Goal: Browse casually: Explore the website without a specific task or goal

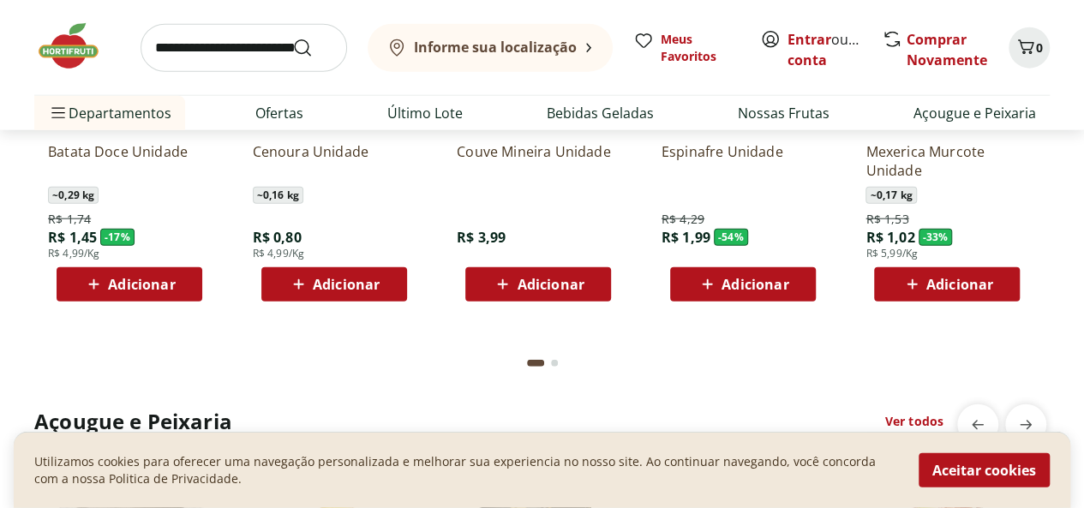
scroll to position [1884, 0]
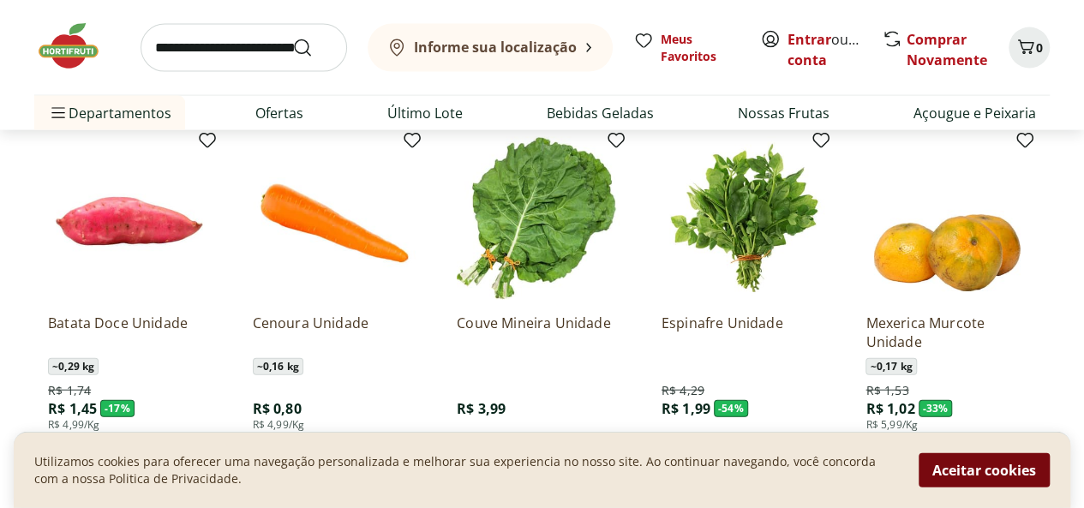
click at [964, 469] on button "Aceitar cookies" at bounding box center [983, 470] width 131 height 34
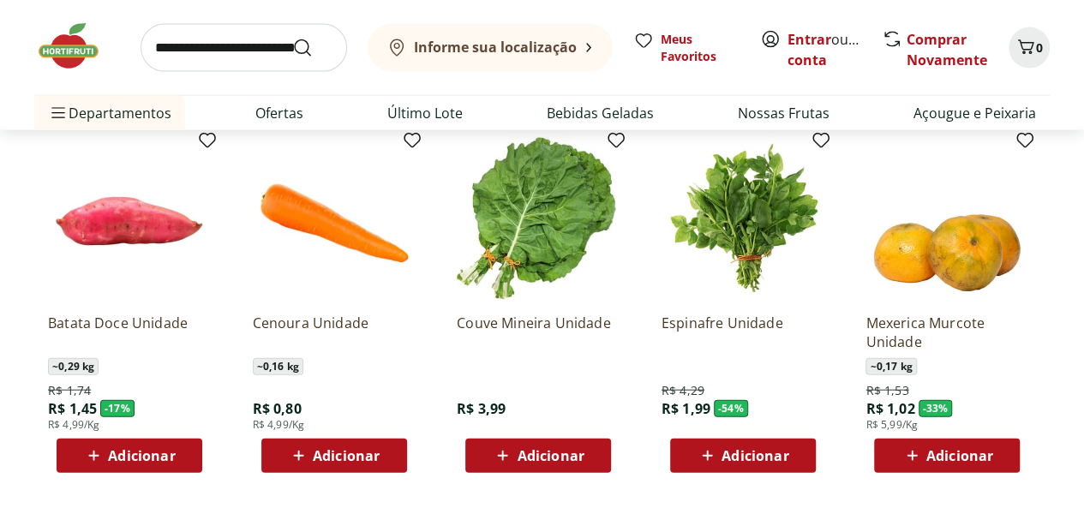
scroll to position [1847, 0]
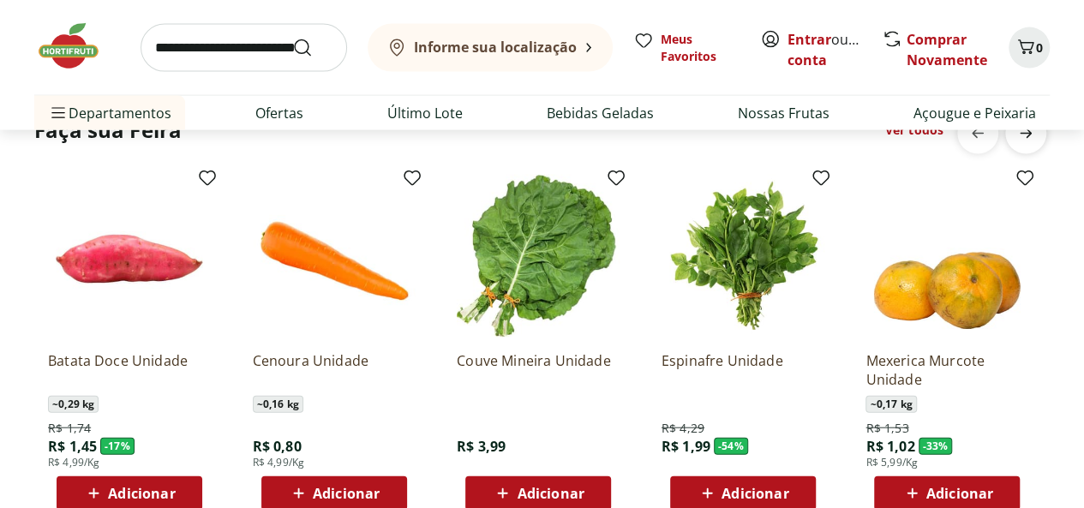
click at [1033, 141] on icon "next" at bounding box center [1025, 133] width 21 height 21
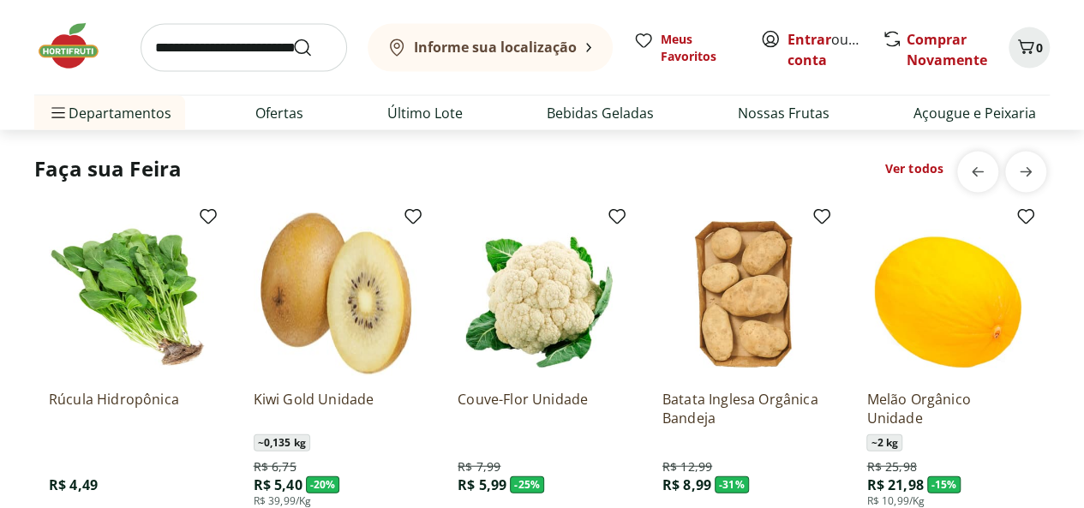
scroll to position [1824, 0]
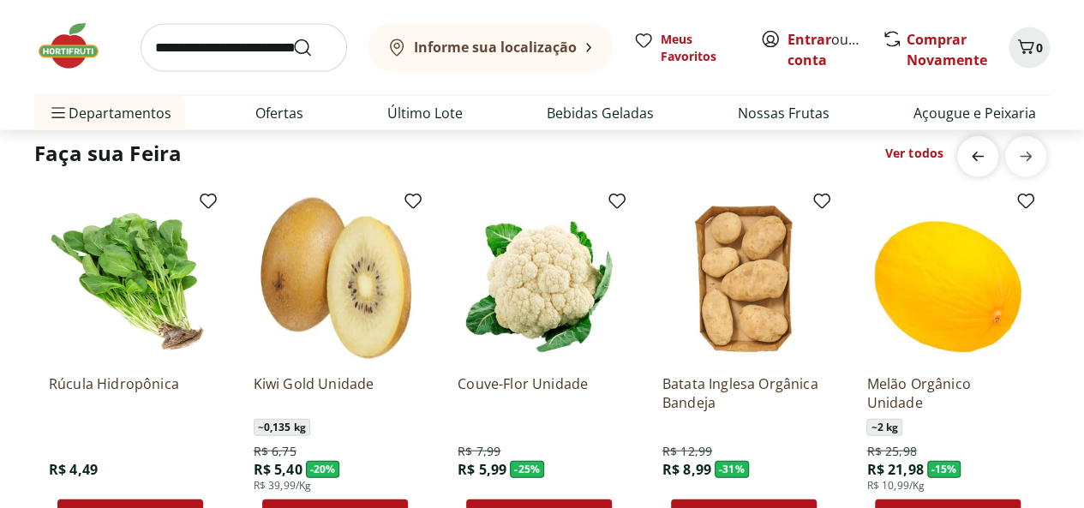
click at [992, 153] on span "previous" at bounding box center [977, 157] width 34 height 34
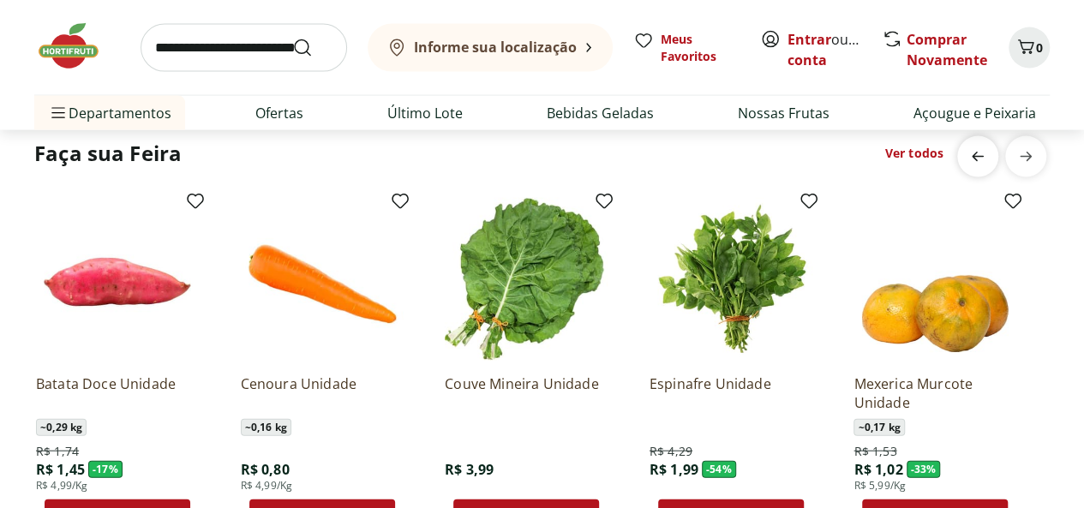
scroll to position [0, 0]
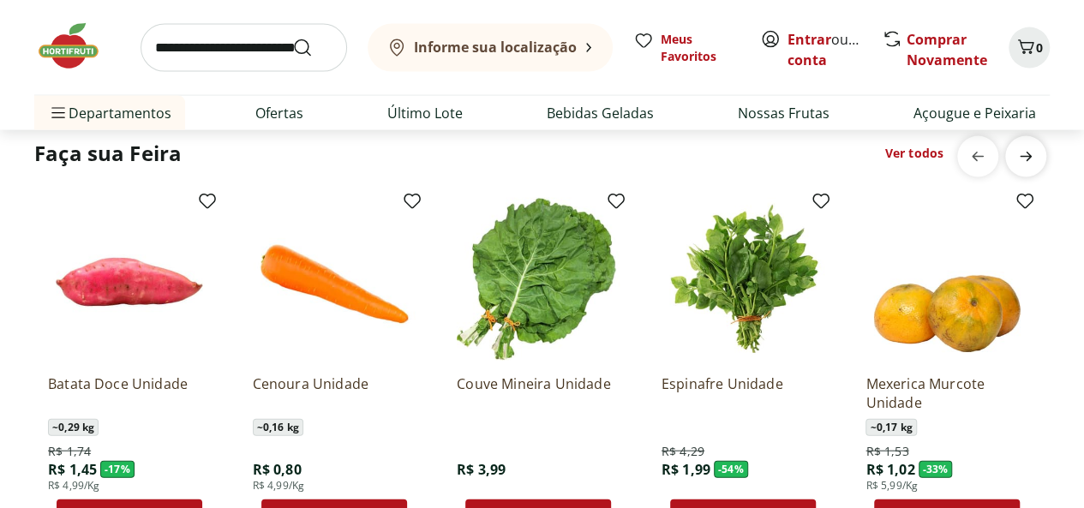
click at [1018, 152] on icon "next" at bounding box center [1025, 156] width 21 height 21
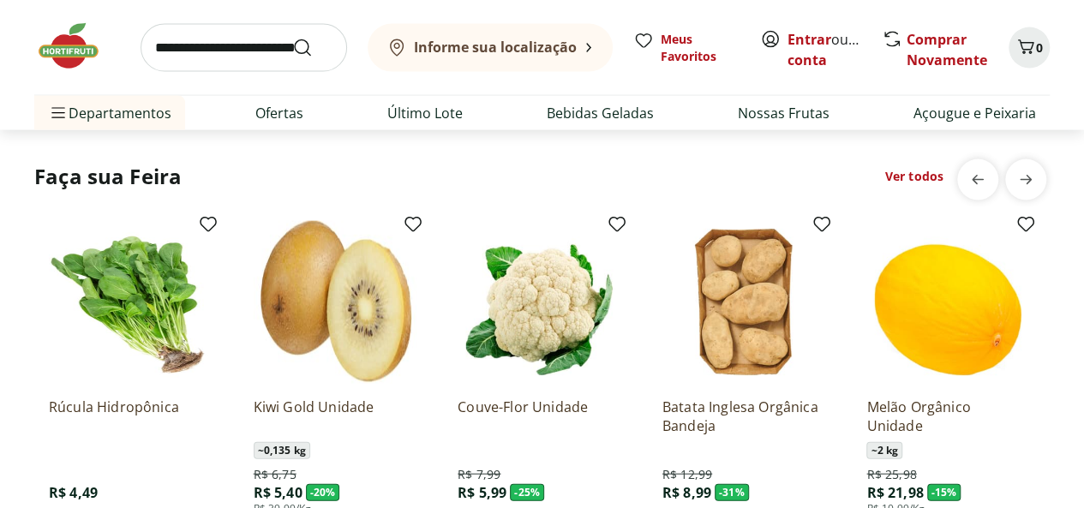
scroll to position [1831, 0]
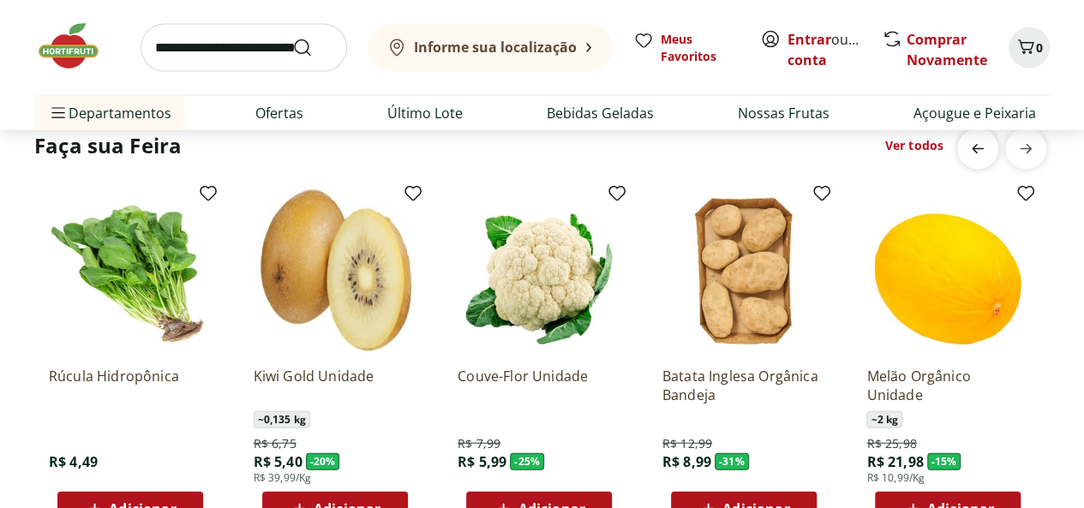
click at [964, 141] on span "previous" at bounding box center [977, 149] width 34 height 34
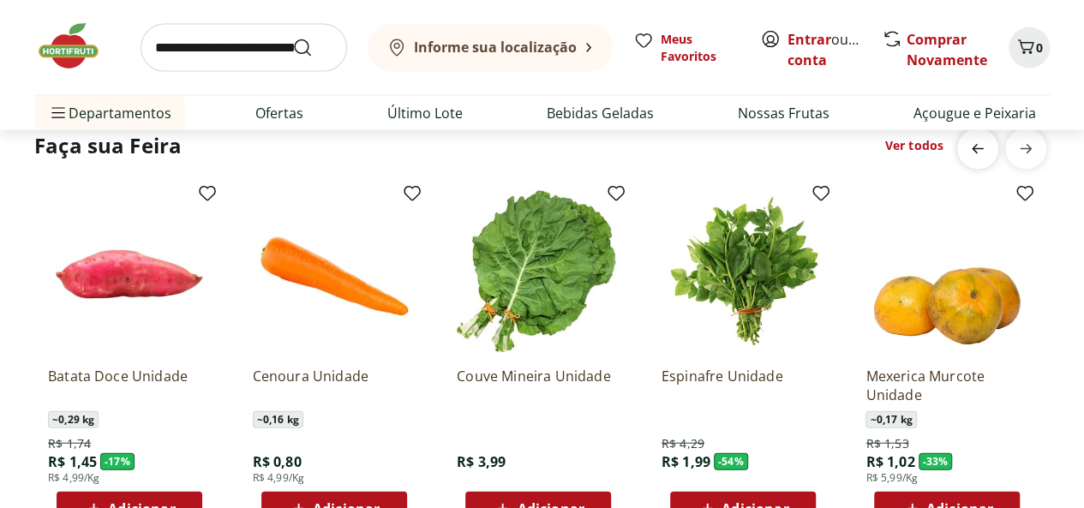
scroll to position [0, 0]
click at [1014, 141] on span "next" at bounding box center [1025, 149] width 34 height 34
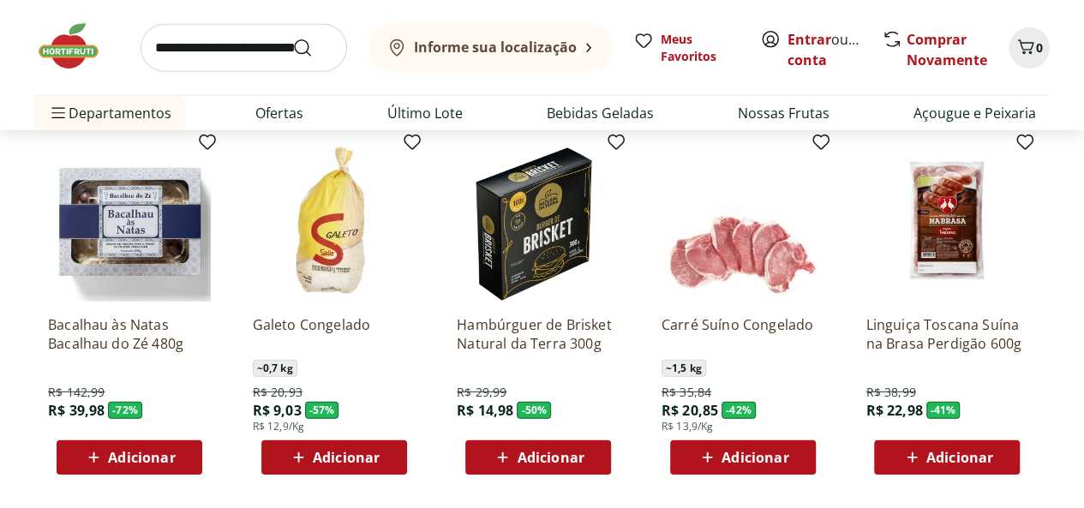
scroll to position [2345, 0]
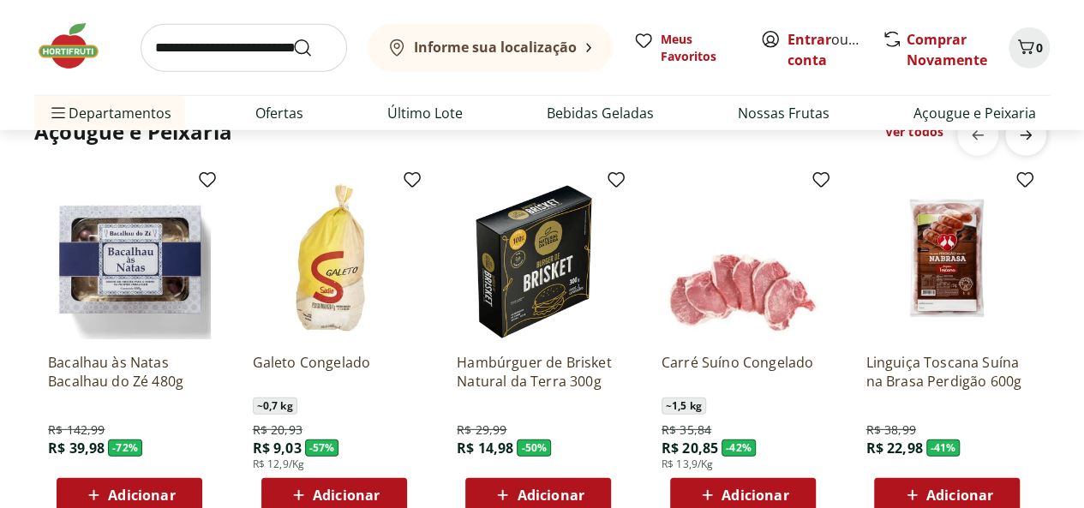
click at [1018, 143] on icon "next" at bounding box center [1025, 135] width 21 height 21
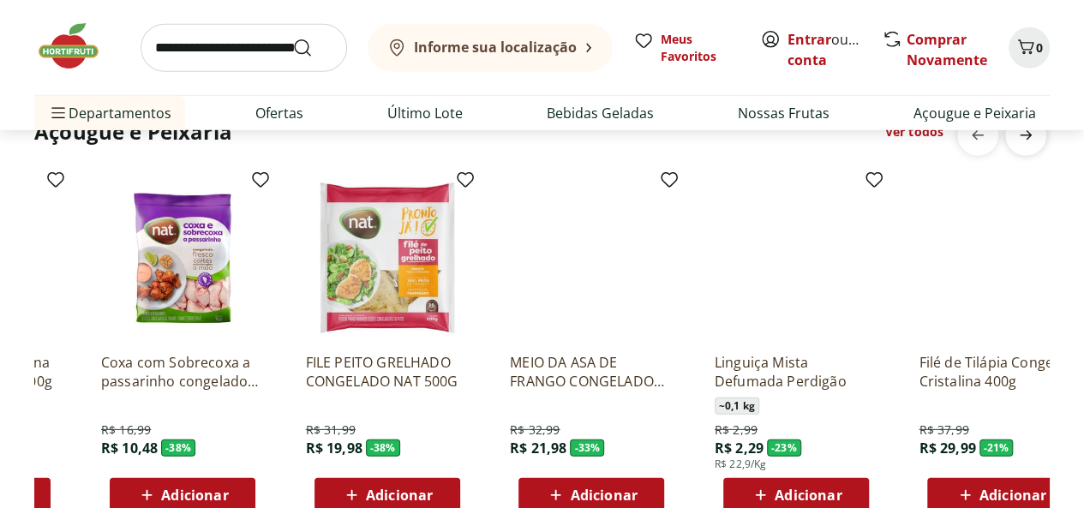
scroll to position [0, 1021]
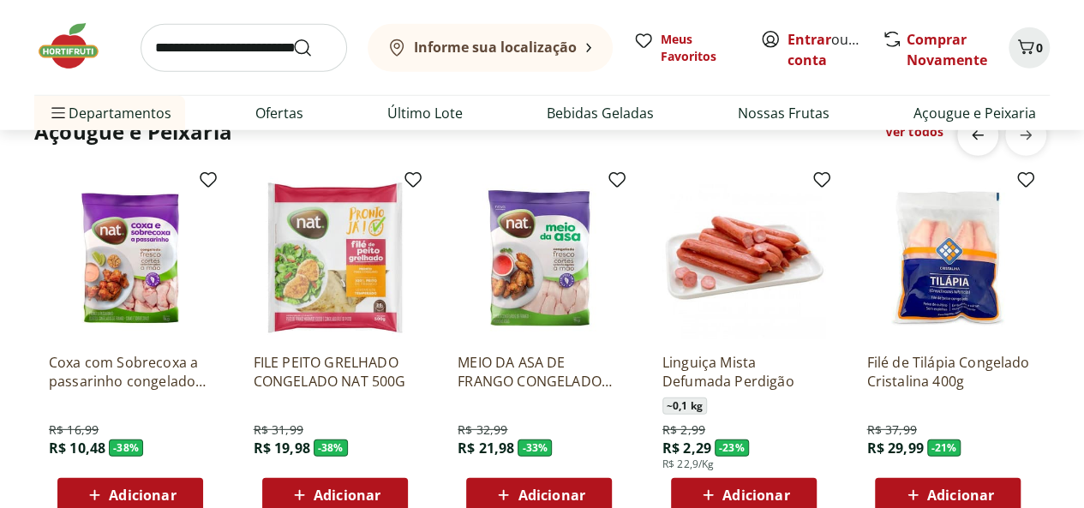
click at [976, 142] on icon "previous" at bounding box center [977, 135] width 21 height 21
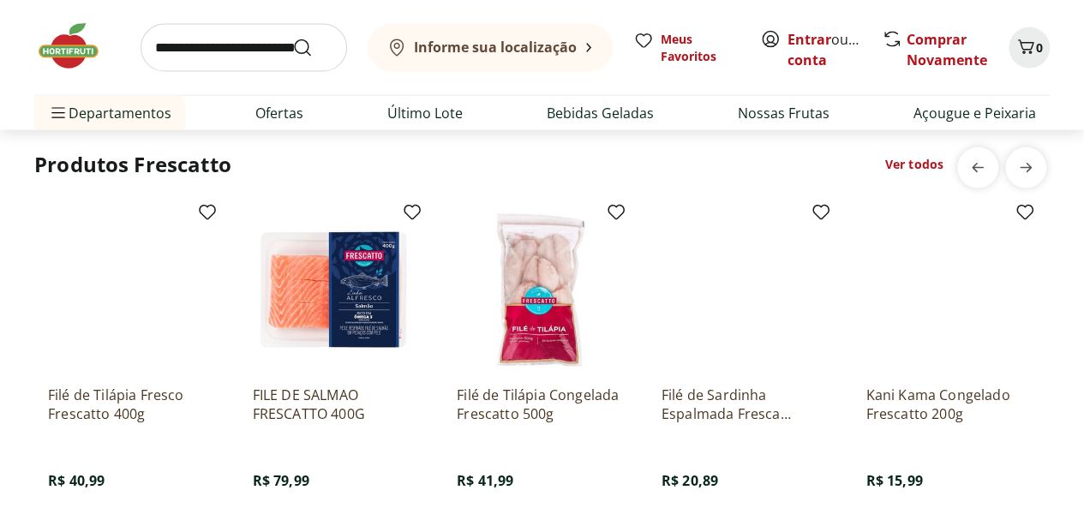
scroll to position [5052, 0]
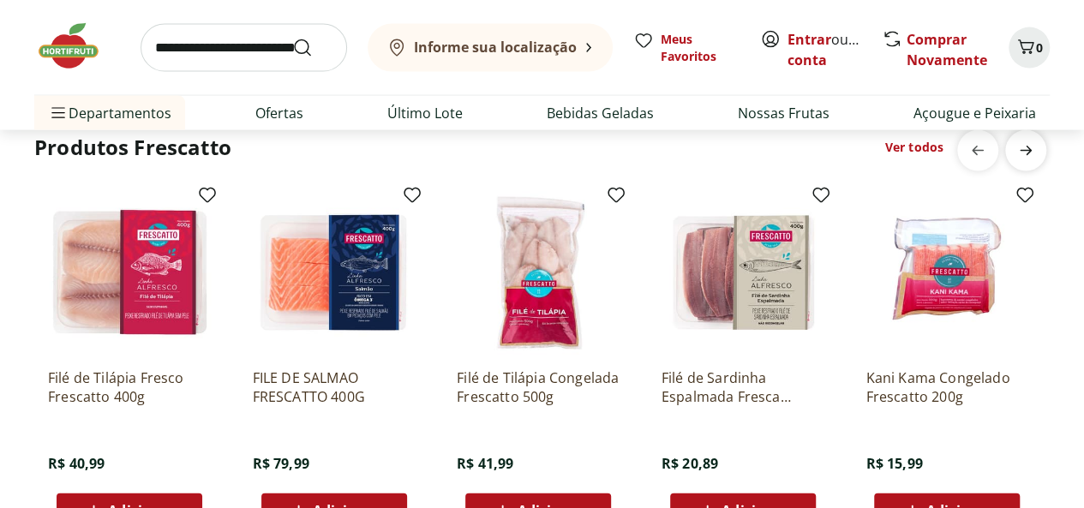
click at [1033, 152] on icon "next" at bounding box center [1025, 150] width 21 height 21
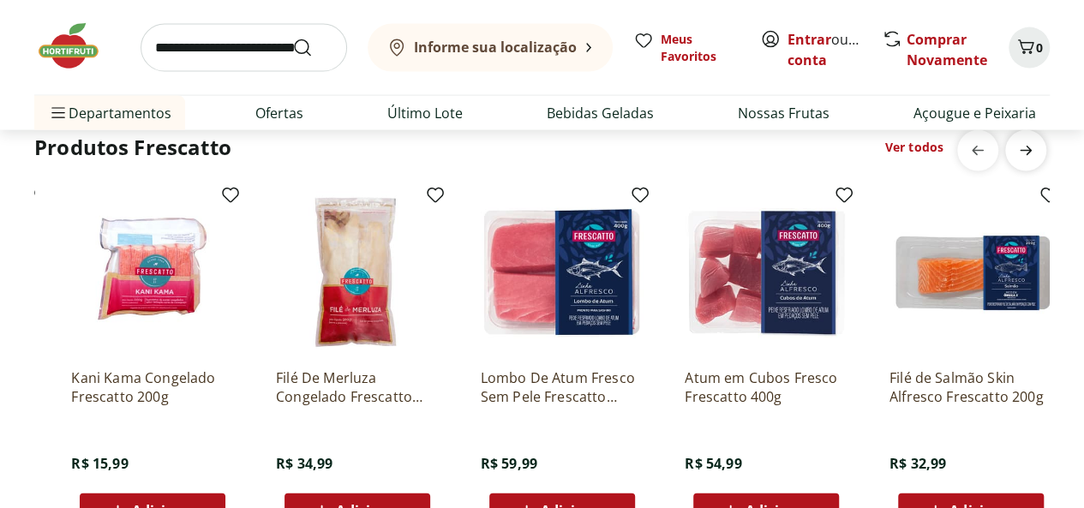
scroll to position [0, 817]
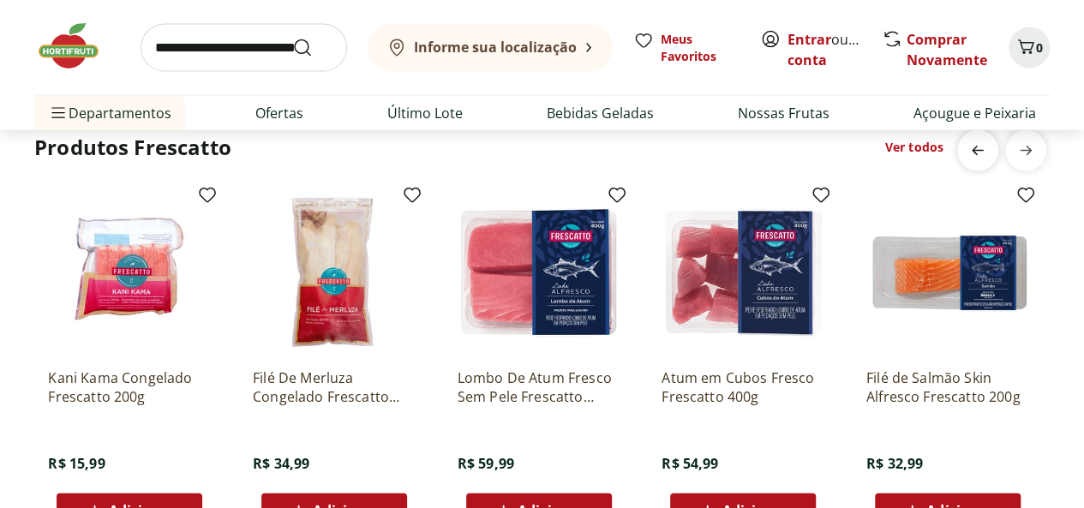
click at [986, 152] on icon "previous" at bounding box center [977, 150] width 21 height 21
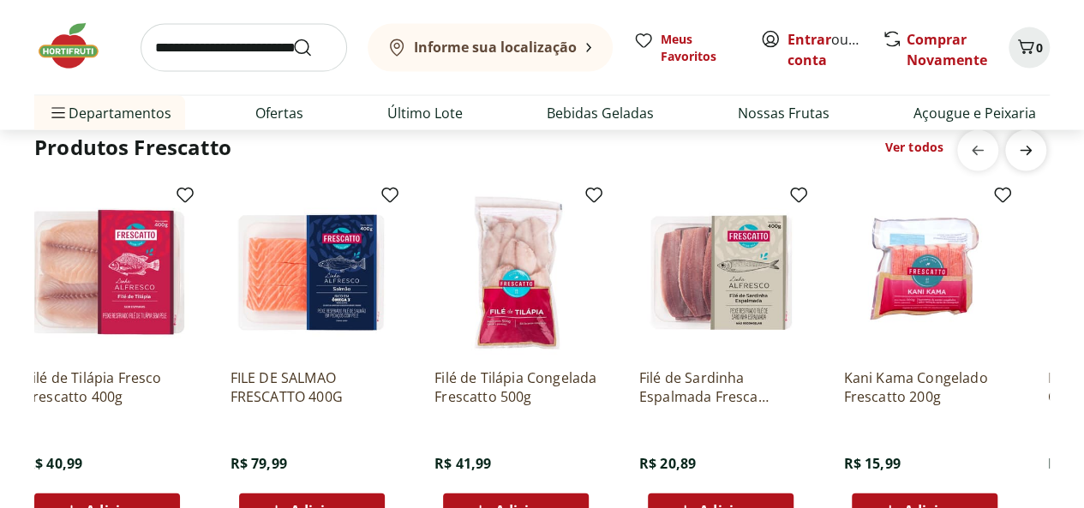
scroll to position [0, 0]
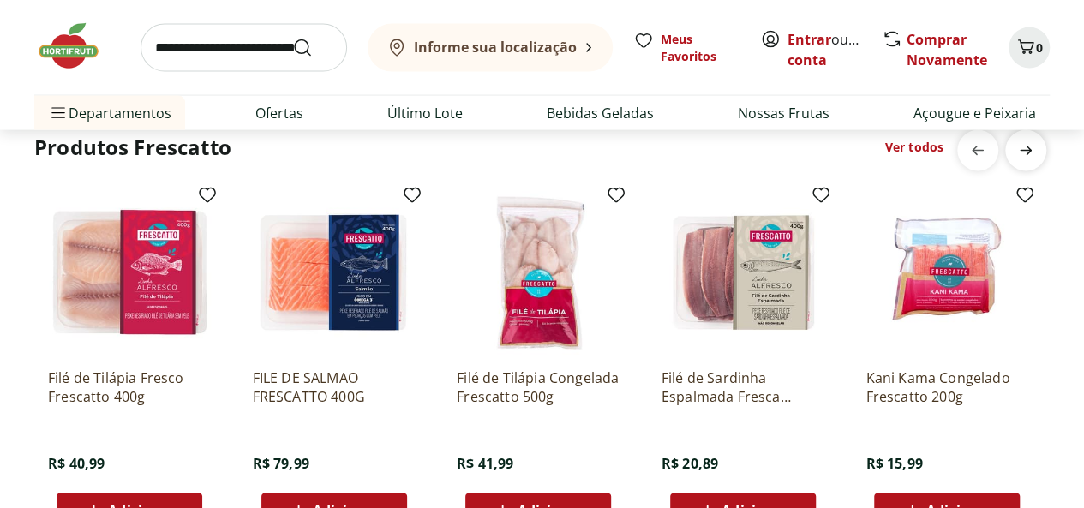
click at [1033, 152] on icon "next" at bounding box center [1025, 150] width 21 height 21
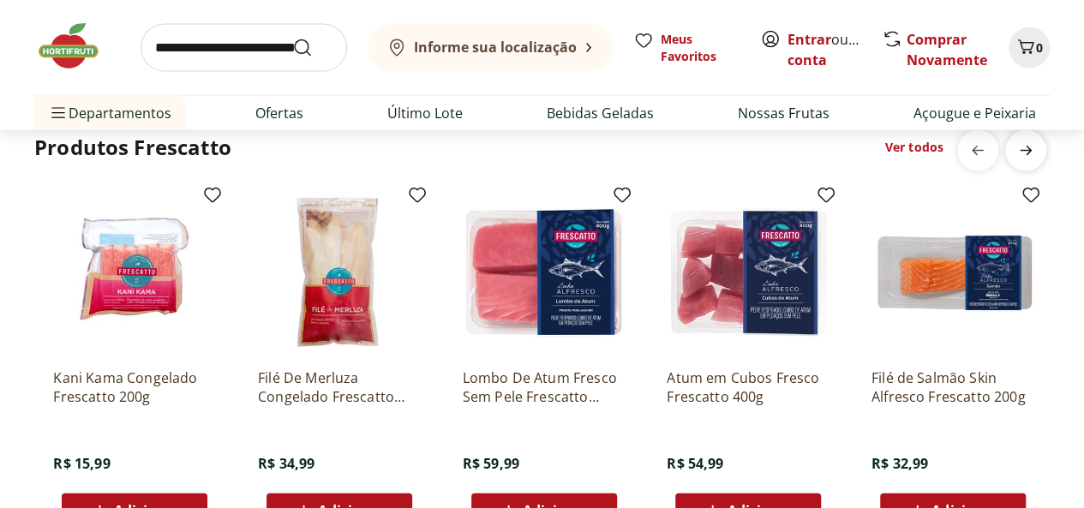
scroll to position [0, 817]
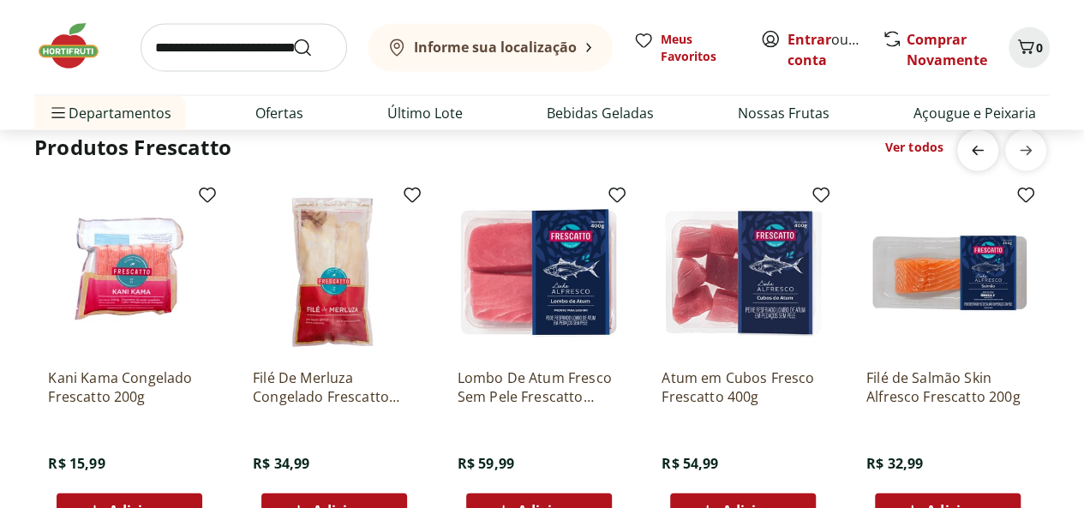
click at [964, 152] on span "previous" at bounding box center [977, 151] width 34 height 34
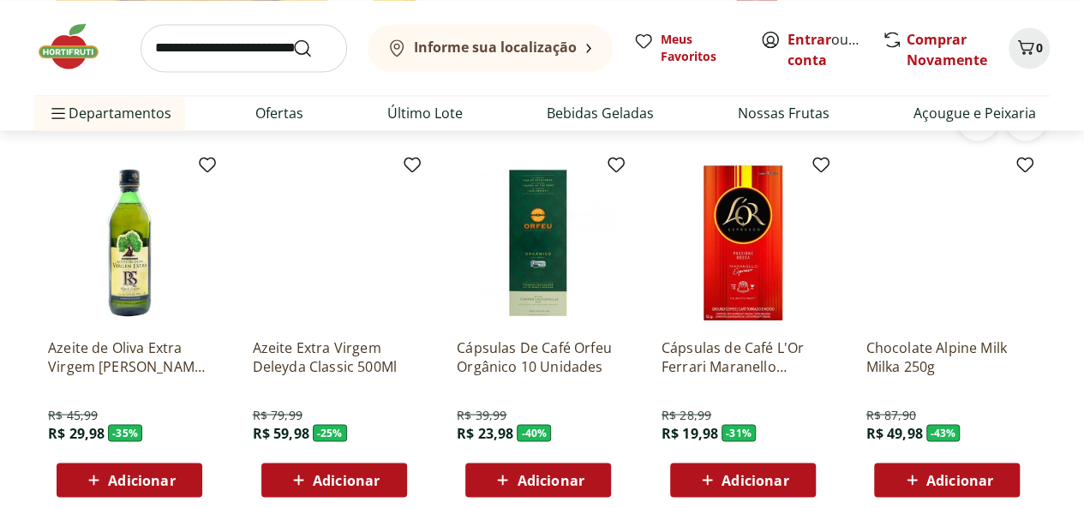
scroll to position [1390, 0]
